Goal: Participate in discussion

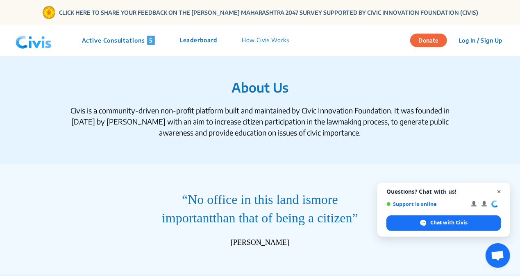
click at [501, 190] on span "Open chat" at bounding box center [499, 192] width 10 height 10
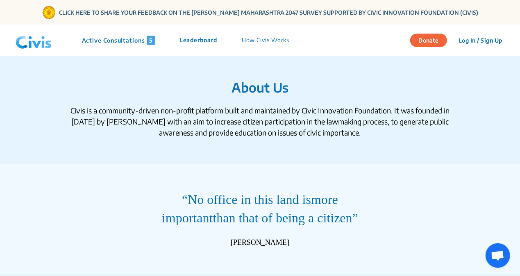
drag, startPoint x: 519, startPoint y: 26, endPoint x: 521, endPoint y: 22, distance: 4.3
click at [520, 22] on html "CLICK HERE TO SHARE YOUR FEEDBACK ON THE [PERSON_NAME] MAHARASHTRA 2047 SURVEY …" at bounding box center [260, 165] width 520 height 330
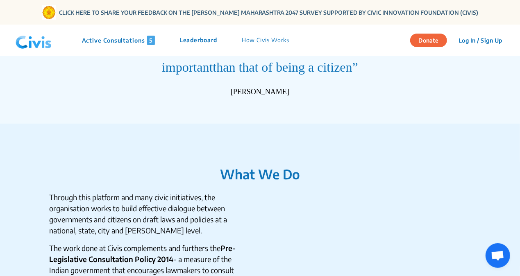
scroll to position [159, 0]
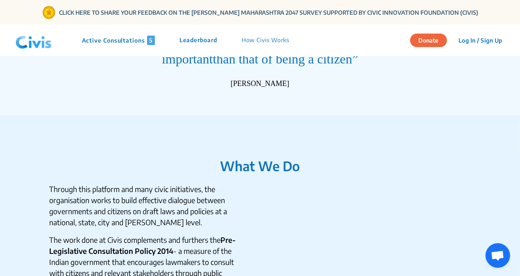
click at [515, 47] on nav "Active Consultations 5 Leaderboard How Civis Works Donate Log In / Sign Up Sign…" at bounding box center [260, 41] width 520 height 32
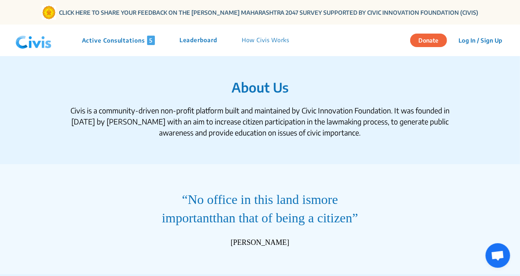
scroll to position [12, 0]
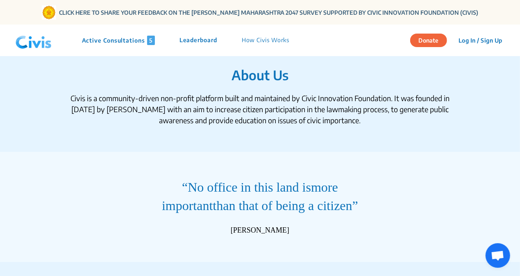
click at [130, 41] on p "Active Consultations 5" at bounding box center [118, 40] width 73 height 9
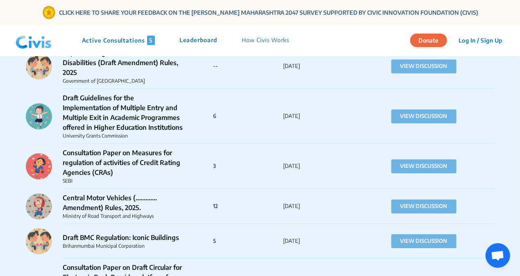
scroll to position [1280, 0]
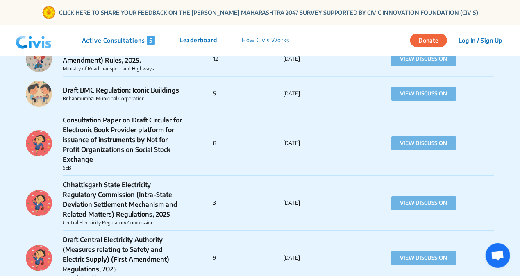
drag, startPoint x: 520, startPoint y: 89, endPoint x: 521, endPoint y: 67, distance: 21.8
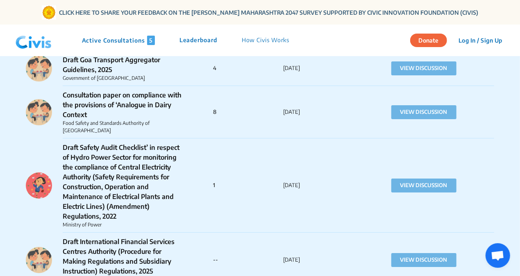
scroll to position [4419, 0]
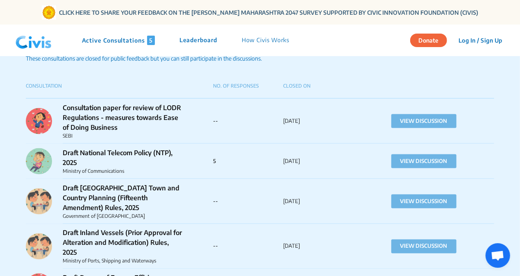
scroll to position [566, 0]
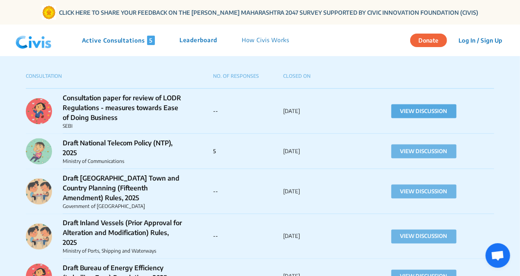
click at [415, 109] on button "VIEW DISCUSSION" at bounding box center [424, 112] width 65 height 14
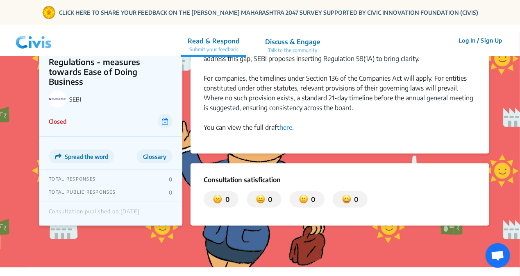
scroll to position [296, 0]
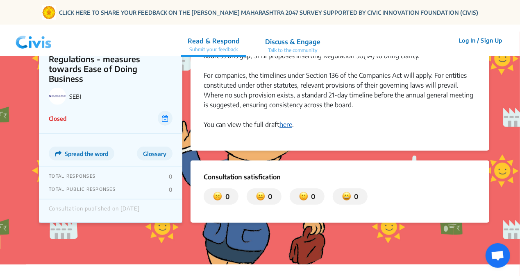
click at [288, 121] on link "here" at bounding box center [286, 125] width 13 height 8
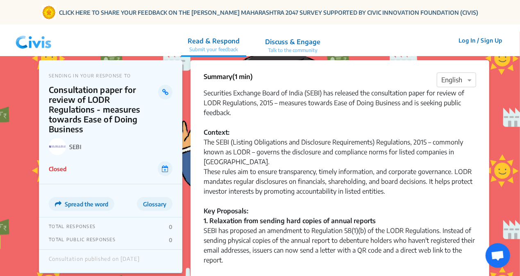
scroll to position [0, 0]
